Goal: Task Accomplishment & Management: Use online tool/utility

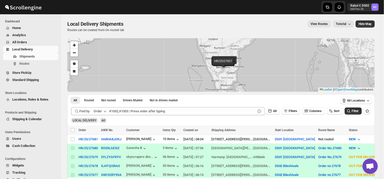
drag, startPoint x: 0, startPoint y: 0, endPoint x: 26, endPoint y: -20, distance: 32.4
click at [26, 0] on html "Skip to content Rahul C DS02 b607ea-2b RC Dashboard Home Analytics All Orders L…" at bounding box center [192, 89] width 384 height 179
click at [72, 139] on input "Select shipment" at bounding box center [73, 139] width 4 height 4
checkbox input "true"
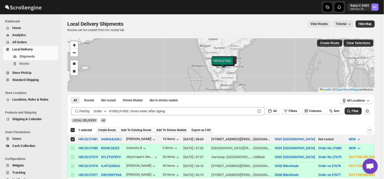
click at [110, 130] on span "Create Route" at bounding box center [107, 130] width 18 height 4
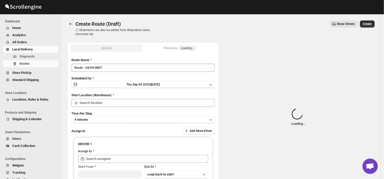
type input "DS01 [GEOGRAPHIC_DATA]"
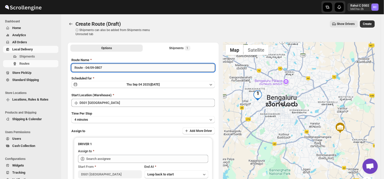
click at [107, 66] on input "Route - 04/09-0807" at bounding box center [143, 68] width 144 height 8
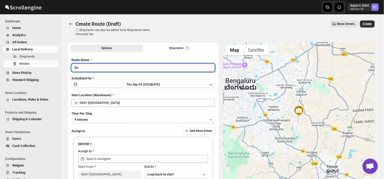
type input "R"
type input "Order no 27681"
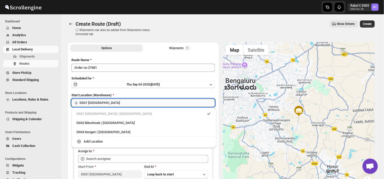
click at [114, 103] on input "DS01 [GEOGRAPHIC_DATA]" at bounding box center [147, 103] width 135 height 8
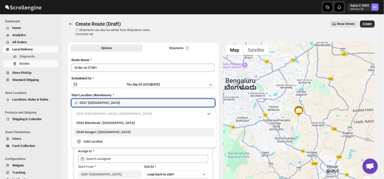
click at [85, 134] on div "DS03 Kengeri | [GEOGRAPHIC_DATA]" at bounding box center [144, 132] width 135 height 5
type input "DS03 Kengeri"
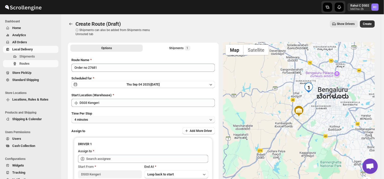
click at [95, 120] on button "4 minutes" at bounding box center [143, 119] width 144 height 7
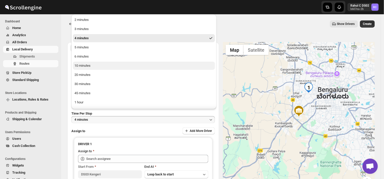
click at [84, 65] on div "10 minutes" at bounding box center [82, 65] width 16 height 5
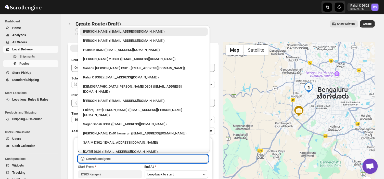
click at [119, 159] on input "text" at bounding box center [147, 159] width 122 height 8
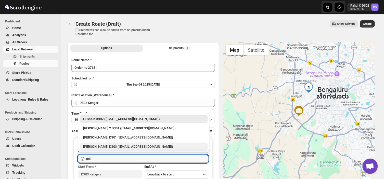
click at [100, 148] on div "[PERSON_NAME] DS03 ([EMAIL_ADDRESS][DOMAIN_NAME])" at bounding box center [144, 146] width 122 height 5
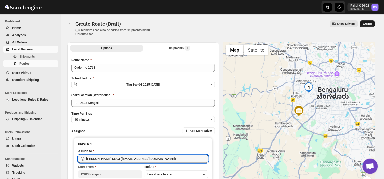
type input "[PERSON_NAME] DS03 ([EMAIL_ADDRESS][DOMAIN_NAME])"
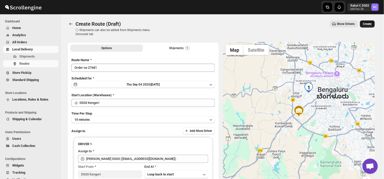
click at [369, 23] on span "Create" at bounding box center [367, 24] width 9 height 4
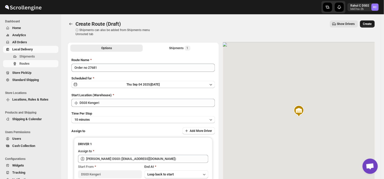
click at [372, 25] on span "Create" at bounding box center [367, 24] width 9 height 4
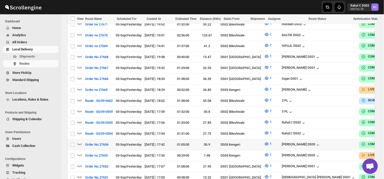
scroll to position [246, 0]
click at [27, 56] on span "Shipments" at bounding box center [27, 57] width 16 height 4
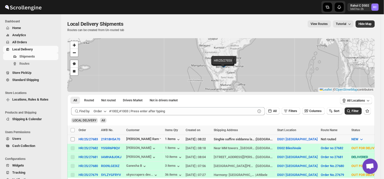
click at [72, 137] on input "Select shipment" at bounding box center [73, 139] width 4 height 4
checkbox input "true"
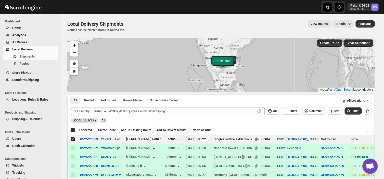
click at [109, 128] on span "Create Route" at bounding box center [107, 130] width 18 height 4
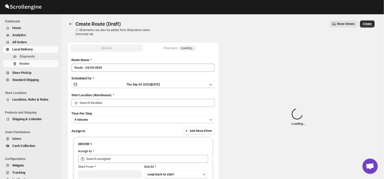
type input "DS01 [GEOGRAPHIC_DATA]"
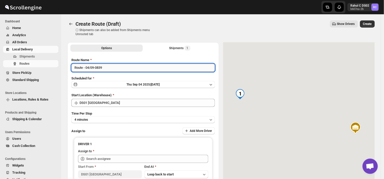
click at [105, 68] on input "Route - 04/09-0839" at bounding box center [143, 68] width 144 height 8
type input "R"
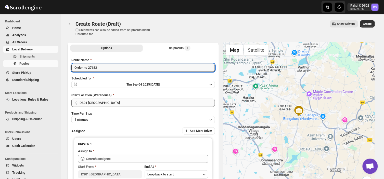
type input "Order no 27683"
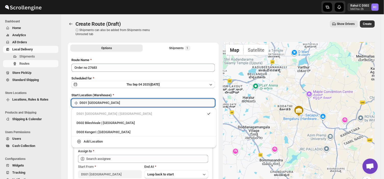
click at [106, 101] on input "DS01 [GEOGRAPHIC_DATA]" at bounding box center [147, 103] width 135 height 8
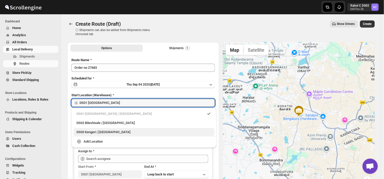
click at [101, 132] on div "DS03 Kengeri | [GEOGRAPHIC_DATA]" at bounding box center [144, 132] width 135 height 5
type input "DS03 Kengeri"
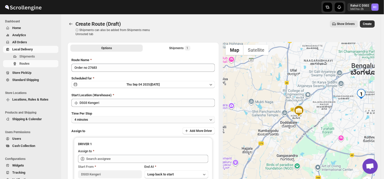
click at [95, 120] on button "4 minutes" at bounding box center [143, 119] width 144 height 7
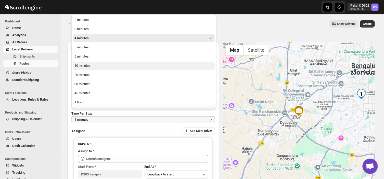
click at [88, 66] on div "10 minutes" at bounding box center [82, 65] width 16 height 5
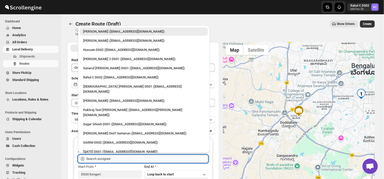
click at [117, 158] on input "text" at bounding box center [147, 159] width 122 height 8
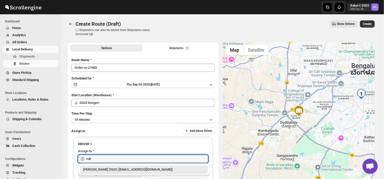
click at [119, 168] on div "[PERSON_NAME] DS03 ([EMAIL_ADDRESS][DOMAIN_NAME])" at bounding box center [144, 169] width 122 height 5
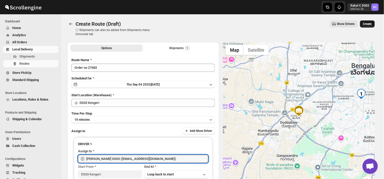
type input "[PERSON_NAME] DS03 ([EMAIL_ADDRESS][DOMAIN_NAME])"
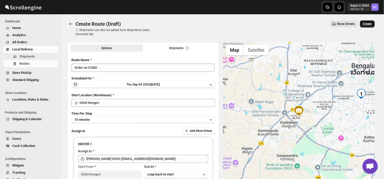
click at [372, 23] on span "Create" at bounding box center [367, 24] width 9 height 4
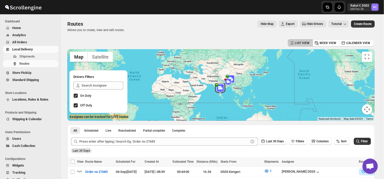
click at [35, 56] on span "Shipments" at bounding box center [38, 56] width 38 height 5
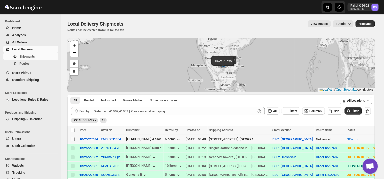
click at [72, 137] on input "Select shipment" at bounding box center [73, 139] width 4 height 4
checkbox input "true"
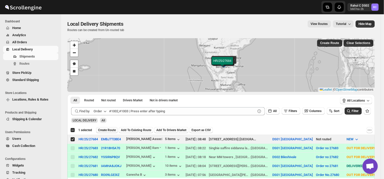
click at [106, 131] on span "Create Route" at bounding box center [107, 130] width 18 height 4
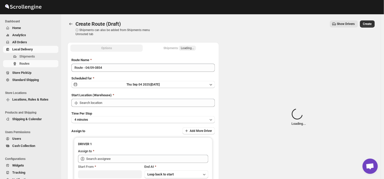
type input "DS01 [GEOGRAPHIC_DATA]"
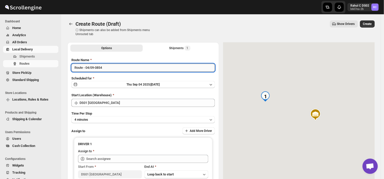
click at [106, 68] on input "Route - 04/09-0854" at bounding box center [143, 68] width 144 height 8
type input "R"
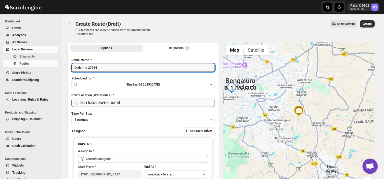
type input "Order no 27684"
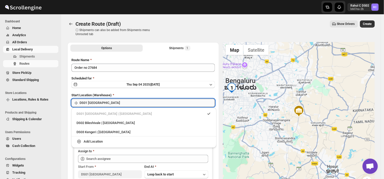
click at [110, 101] on input "DS01 [GEOGRAPHIC_DATA]" at bounding box center [147, 103] width 135 height 8
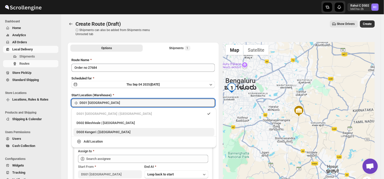
click at [90, 132] on div "DS03 Kengeri | [GEOGRAPHIC_DATA]" at bounding box center [144, 132] width 135 height 5
type input "DS03 Kengeri"
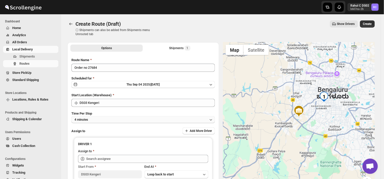
click at [90, 118] on button "4 minutes" at bounding box center [143, 119] width 144 height 7
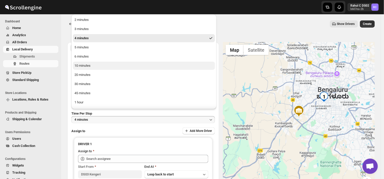
click at [83, 63] on div "10 minutes" at bounding box center [82, 65] width 16 height 5
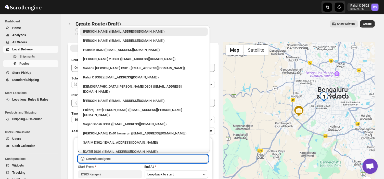
click at [110, 160] on input "text" at bounding box center [147, 159] width 122 height 8
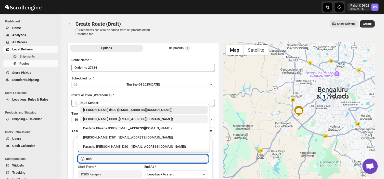
click at [101, 117] on div "[PERSON_NAME] DS03 ([EMAIL_ADDRESS][DOMAIN_NAME])" at bounding box center [144, 119] width 122 height 5
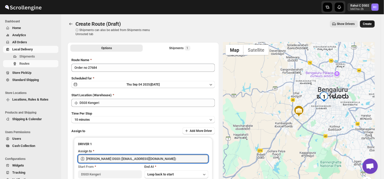
type input "[PERSON_NAME] DS03 ([EMAIL_ADDRESS][DOMAIN_NAME])"
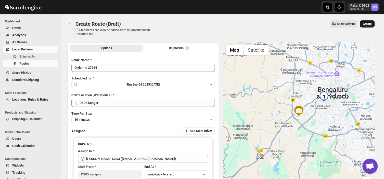
click at [369, 23] on span "Create" at bounding box center [367, 24] width 9 height 4
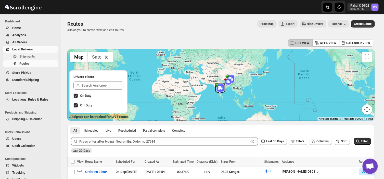
click at [32, 56] on span "Shipments" at bounding box center [27, 57] width 16 height 4
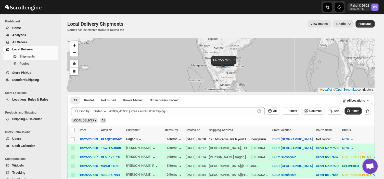
click at [71, 136] on td "Select shipment" at bounding box center [72, 139] width 10 height 9
checkbox input "true"
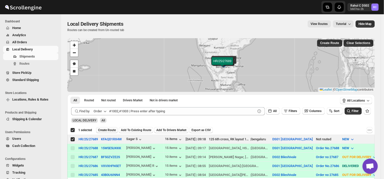
click at [110, 129] on span "Create Route" at bounding box center [107, 130] width 18 height 4
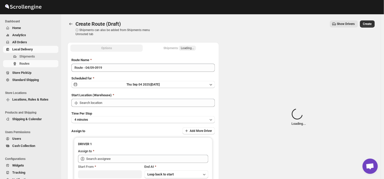
type input "DS01 [GEOGRAPHIC_DATA]"
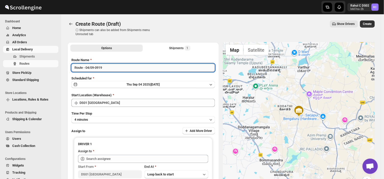
click at [106, 68] on input "Route - 04/09-0919" at bounding box center [143, 68] width 144 height 8
type input "R"
type input "Order no 27689"
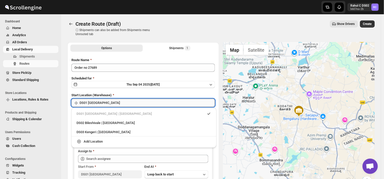
click at [117, 104] on input "DS01 [GEOGRAPHIC_DATA]" at bounding box center [147, 103] width 135 height 8
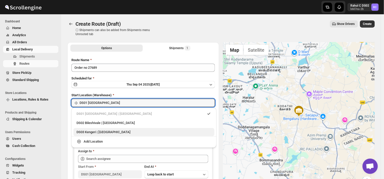
click at [83, 133] on div "DS03 Kengeri | [GEOGRAPHIC_DATA]" at bounding box center [144, 132] width 135 height 5
type input "DS03 Kengeri"
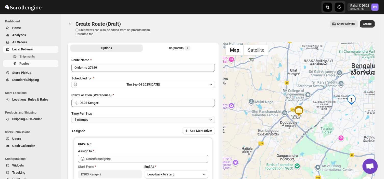
click at [94, 118] on button "4 minutes" at bounding box center [143, 119] width 144 height 7
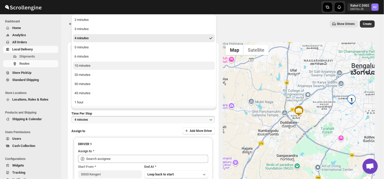
click at [85, 65] on div "10 minutes" at bounding box center [82, 65] width 16 height 5
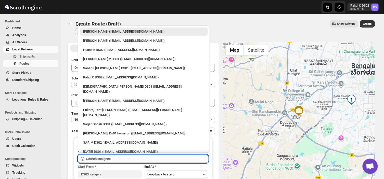
click at [116, 159] on input "text" at bounding box center [147, 159] width 122 height 8
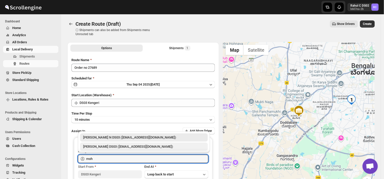
click at [98, 148] on div "[PERSON_NAME] DS03 ([EMAIL_ADDRESS][DOMAIN_NAME])" at bounding box center [144, 146] width 122 height 5
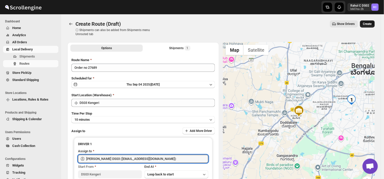
type input "[PERSON_NAME] DS03 ([EMAIL_ADDRESS][DOMAIN_NAME])"
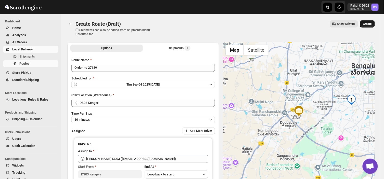
click at [369, 21] on button "Create" at bounding box center [367, 23] width 15 height 7
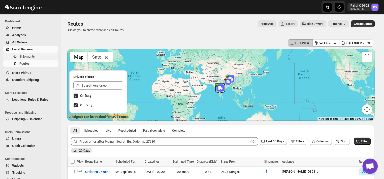
click at [39, 57] on span "Shipments" at bounding box center [38, 56] width 38 height 5
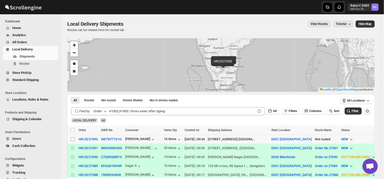
click at [72, 139] on input "Select shipment" at bounding box center [73, 139] width 4 height 4
checkbox input "true"
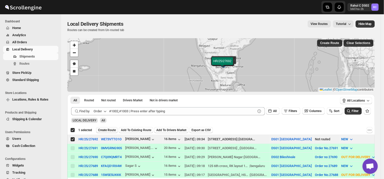
click at [110, 129] on span "Create Route" at bounding box center [107, 130] width 18 height 4
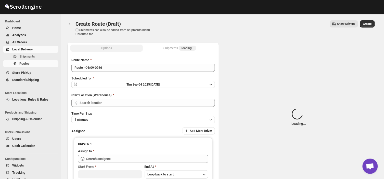
type input "DS01 [GEOGRAPHIC_DATA]"
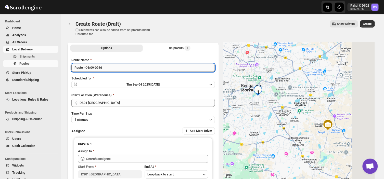
click at [105, 65] on input "Route - 04/09-0936" at bounding box center [143, 68] width 144 height 8
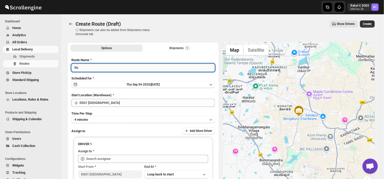
type input "R"
type input "2"
type input "o"
type input "Order no 27692"
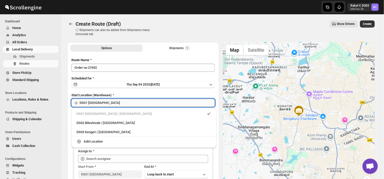
click at [112, 103] on input "DS01 [GEOGRAPHIC_DATA]" at bounding box center [147, 103] width 135 height 8
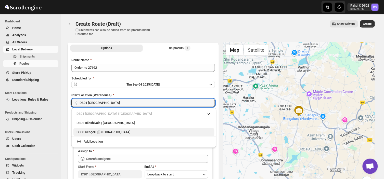
click at [94, 132] on div "DS03 Kengeri | [GEOGRAPHIC_DATA]" at bounding box center [144, 132] width 135 height 5
type input "DS03 Kengeri"
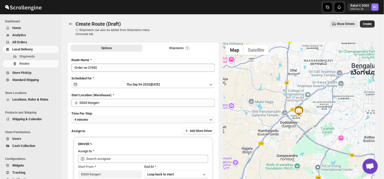
click at [95, 120] on button "4 minutes" at bounding box center [143, 119] width 144 height 7
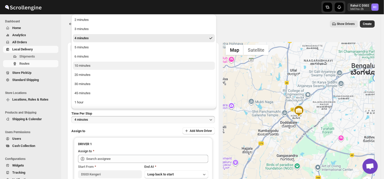
click at [88, 64] on div "10 minutes" at bounding box center [82, 65] width 16 height 5
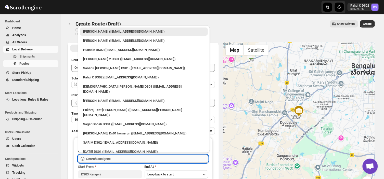
click at [118, 159] on input "text" at bounding box center [147, 159] width 122 height 8
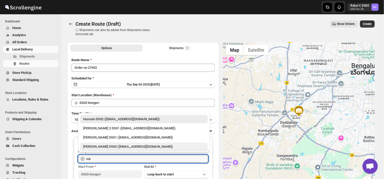
click at [106, 147] on div "[PERSON_NAME] DS03 ([EMAIL_ADDRESS][DOMAIN_NAME])" at bounding box center [144, 146] width 122 height 5
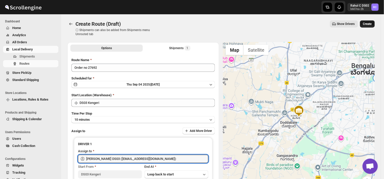
type input "[PERSON_NAME] DS03 ([EMAIL_ADDRESS][DOMAIN_NAME])"
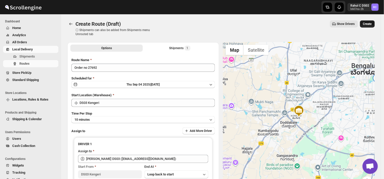
click at [370, 23] on span "Create" at bounding box center [367, 24] width 9 height 4
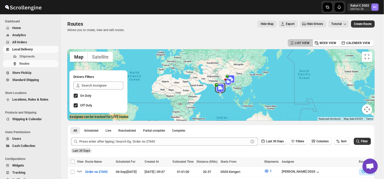
click at [35, 57] on span "Shipments" at bounding box center [38, 56] width 38 height 5
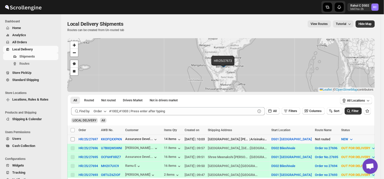
click at [72, 139] on input "Select shipment" at bounding box center [73, 139] width 4 height 4
checkbox input "true"
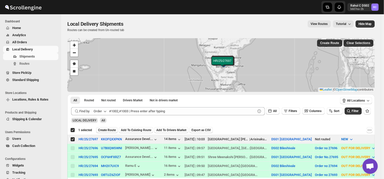
click at [108, 129] on span "Create Route" at bounding box center [107, 130] width 18 height 4
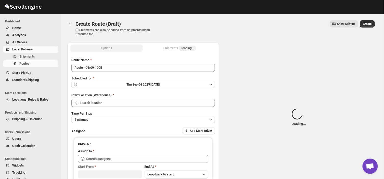
type input "DS01 [GEOGRAPHIC_DATA]"
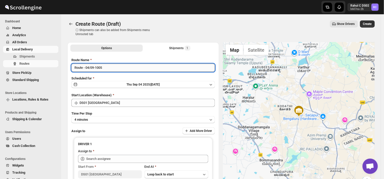
click at [105, 67] on input "Route - 04/09-1005" at bounding box center [143, 68] width 144 height 8
type input "R"
type input "Order no 27697"
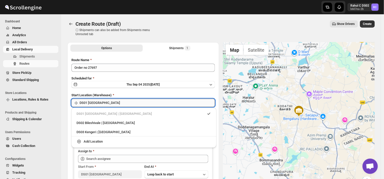
click at [109, 102] on input "DS01 [GEOGRAPHIC_DATA]" at bounding box center [147, 103] width 135 height 8
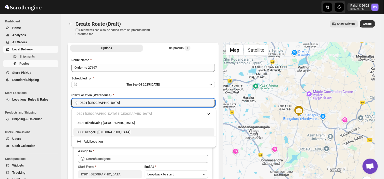
click at [89, 133] on div "DS03 Kengeri | [GEOGRAPHIC_DATA]" at bounding box center [144, 132] width 135 height 5
type input "DS03 Kengeri"
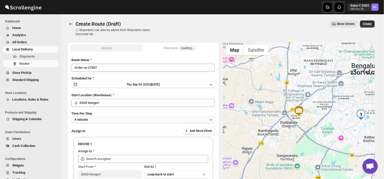
click at [93, 119] on button "4 minutes" at bounding box center [143, 119] width 144 height 7
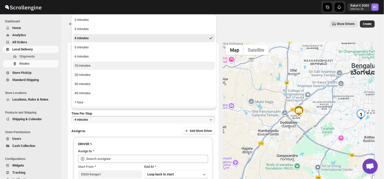
click at [89, 64] on div "10 minutes" at bounding box center [82, 65] width 16 height 5
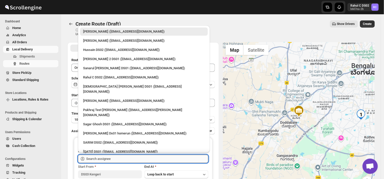
click at [120, 159] on input "text" at bounding box center [147, 159] width 122 height 8
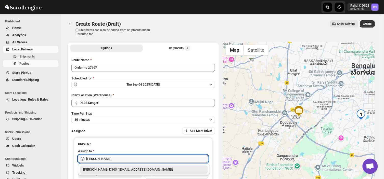
click at [130, 170] on div "[PERSON_NAME] DS03 ([EMAIL_ADDRESS][DOMAIN_NAME])" at bounding box center [144, 169] width 122 height 5
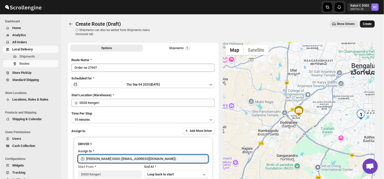
type input "[PERSON_NAME] DS03 ([EMAIL_ADDRESS][DOMAIN_NAME])"
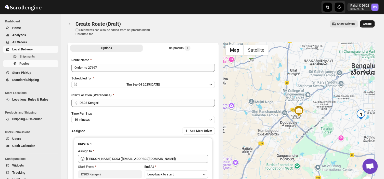
click at [371, 22] on span "Create" at bounding box center [367, 24] width 9 height 4
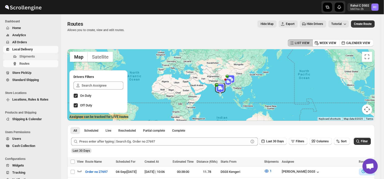
click at [32, 55] on span "Shipments" at bounding box center [27, 57] width 16 height 4
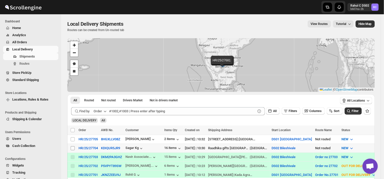
click at [74, 150] on input "Select shipment" at bounding box center [73, 148] width 4 height 4
checkbox input "true"
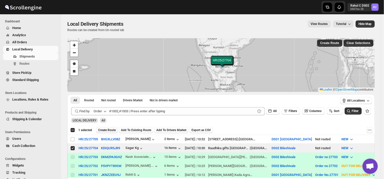
click at [111, 129] on span "Create Route" at bounding box center [107, 130] width 18 height 4
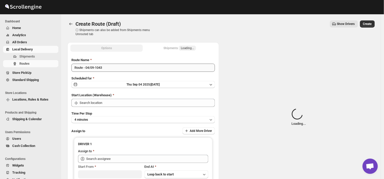
type input "DS02 Bileshivale"
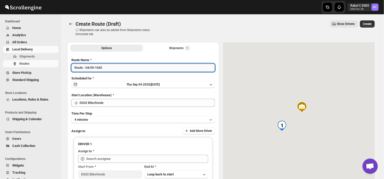
click at [105, 65] on input "Route - 04/09-1043" at bounding box center [143, 68] width 144 height 8
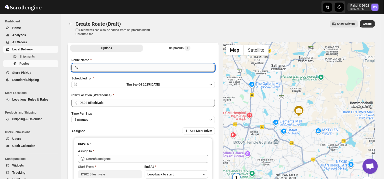
type input "R"
type input "Order no 27704"
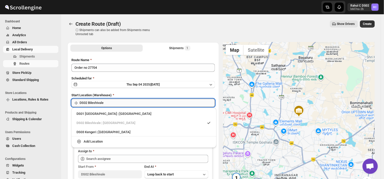
click at [111, 103] on input "DS02 Bileshivale" at bounding box center [147, 103] width 135 height 8
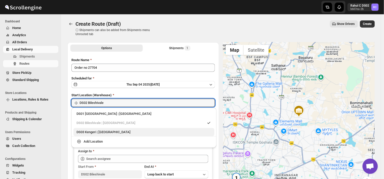
click at [96, 132] on div "DS03 Kengeri | [GEOGRAPHIC_DATA]" at bounding box center [144, 132] width 135 height 5
type input "DS03 Kengeri"
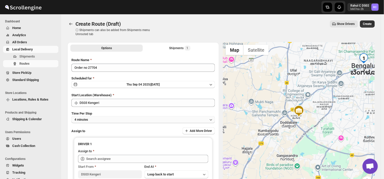
click at [96, 119] on button "4 minutes" at bounding box center [143, 119] width 144 height 7
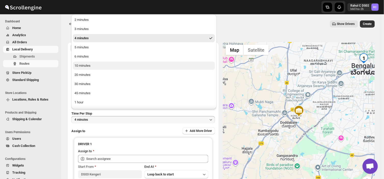
click at [91, 65] on button "10 minutes" at bounding box center [144, 66] width 142 height 8
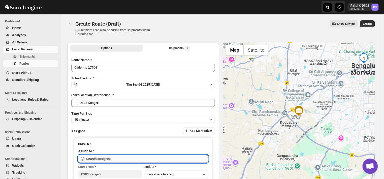
click at [118, 159] on input "text" at bounding box center [147, 159] width 122 height 8
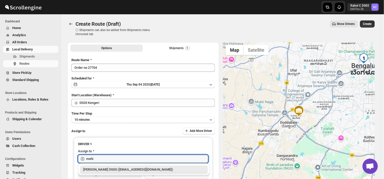
click at [132, 170] on div "[PERSON_NAME] DS03 ([EMAIL_ADDRESS][DOMAIN_NAME])" at bounding box center [144, 169] width 122 height 5
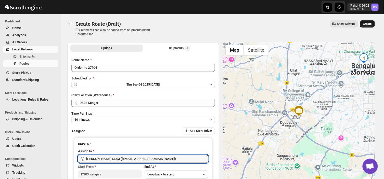
type input "[PERSON_NAME] DS03 ([EMAIL_ADDRESS][DOMAIN_NAME])"
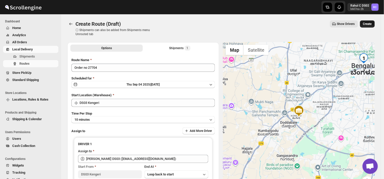
click at [372, 21] on button "Create" at bounding box center [367, 23] width 15 height 7
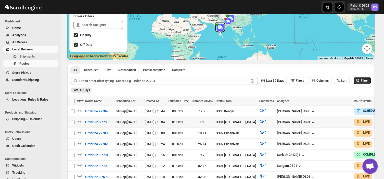
scroll to position [61, 0]
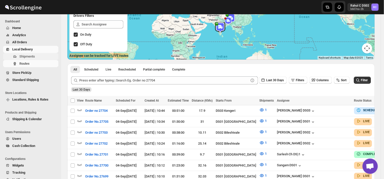
click at [32, 55] on span "Shipments" at bounding box center [27, 57] width 16 height 4
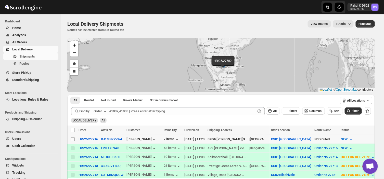
click at [72, 138] on input "Select shipment" at bounding box center [73, 139] width 4 height 4
checkbox input "true"
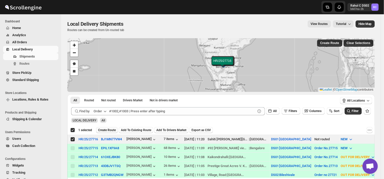
click at [109, 130] on span "Create Route" at bounding box center [107, 130] width 18 height 4
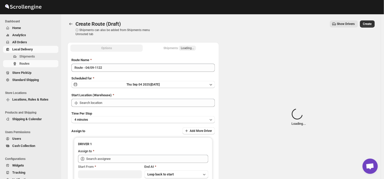
type input "DS01 [GEOGRAPHIC_DATA]"
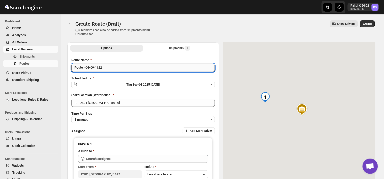
click at [105, 66] on input "Route - 04/09-1122" at bounding box center [143, 68] width 144 height 8
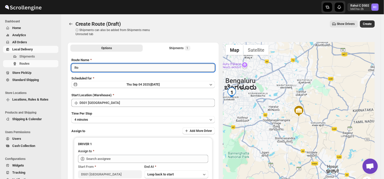
type input "R"
type input "Order no 27716"
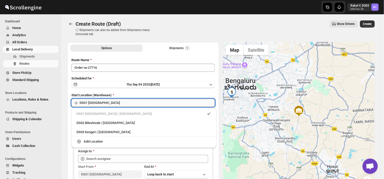
click at [110, 104] on input "DS01 [GEOGRAPHIC_DATA]" at bounding box center [147, 103] width 135 height 8
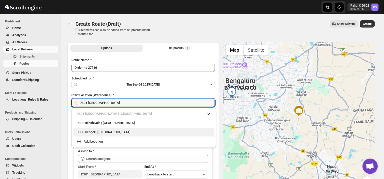
click at [91, 132] on div "DS03 Kengeri | [GEOGRAPHIC_DATA]" at bounding box center [144, 132] width 135 height 5
type input "DS03 Kengeri"
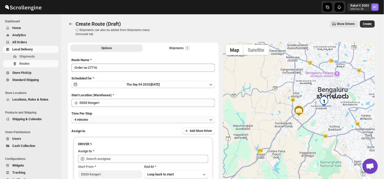
click at [96, 118] on button "4 minutes" at bounding box center [143, 119] width 144 height 7
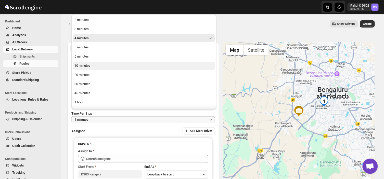
click at [90, 65] on div "10 minutes" at bounding box center [82, 65] width 16 height 5
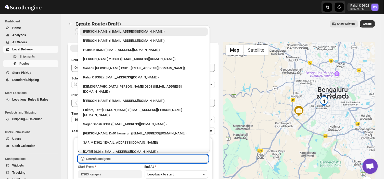
click at [118, 158] on input "text" at bounding box center [147, 159] width 122 height 8
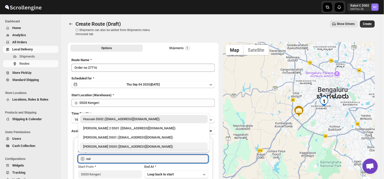
click at [92, 146] on div "[PERSON_NAME] DS03 ([EMAIL_ADDRESS][DOMAIN_NAME])" at bounding box center [144, 146] width 122 height 5
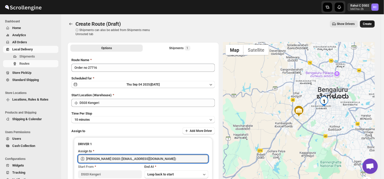
type input "[PERSON_NAME] DS03 ([EMAIL_ADDRESS][DOMAIN_NAME])"
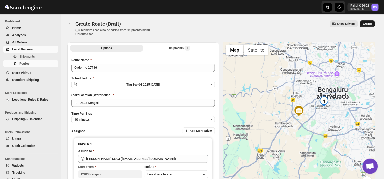
click at [368, 23] on span "Create" at bounding box center [367, 24] width 9 height 4
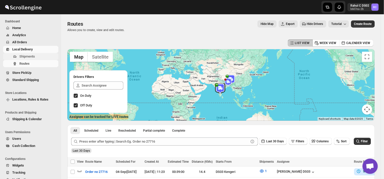
click at [20, 55] on span "Shipments" at bounding box center [27, 57] width 16 height 4
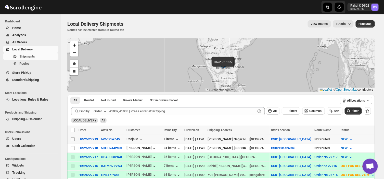
click at [72, 139] on input "Select shipment" at bounding box center [73, 139] width 4 height 4
checkbox input "true"
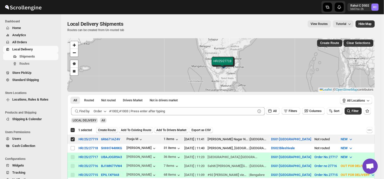
click at [107, 130] on span "Create Route" at bounding box center [107, 130] width 18 height 4
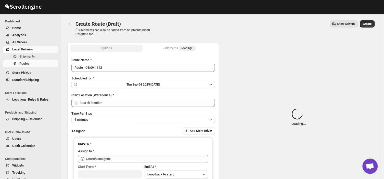
type input "DS01 [GEOGRAPHIC_DATA]"
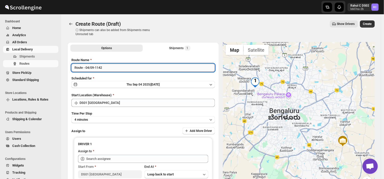
click at [105, 68] on input "Route - 04/09-1142" at bounding box center [143, 68] width 144 height 8
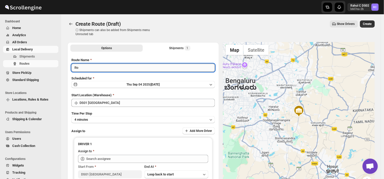
type input "R"
type input "Order no 27719"
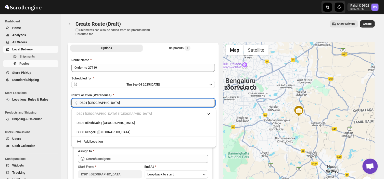
click at [109, 103] on input "DS01 [GEOGRAPHIC_DATA]" at bounding box center [147, 103] width 135 height 8
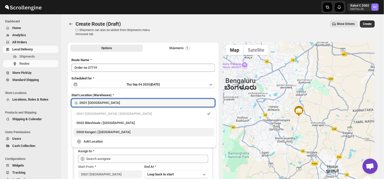
click at [91, 131] on div "DS03 Kengeri | [GEOGRAPHIC_DATA]" at bounding box center [144, 132] width 135 height 5
type input "DS03 Kengeri"
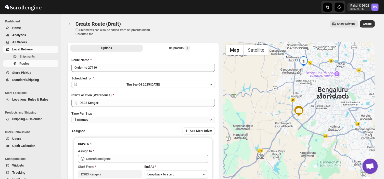
click at [94, 119] on button "4 minutes" at bounding box center [143, 119] width 144 height 7
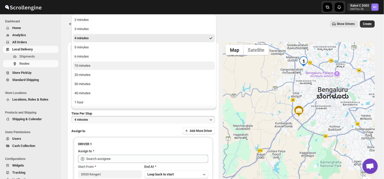
click at [90, 67] on div "10 minutes" at bounding box center [82, 65] width 16 height 5
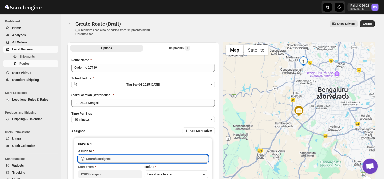
click at [115, 159] on input "text" at bounding box center [147, 159] width 122 height 8
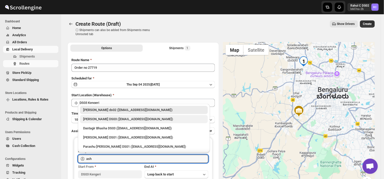
click at [104, 119] on div "[PERSON_NAME] DS03 ([EMAIL_ADDRESS][DOMAIN_NAME])" at bounding box center [144, 119] width 122 height 5
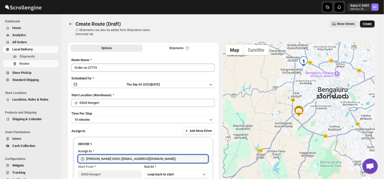
type input "[PERSON_NAME] DS03 ([EMAIL_ADDRESS][DOMAIN_NAME])"
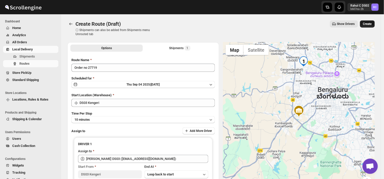
click at [368, 21] on button "Create" at bounding box center [367, 23] width 15 height 7
